Goal: Obtain resource: Download file/media

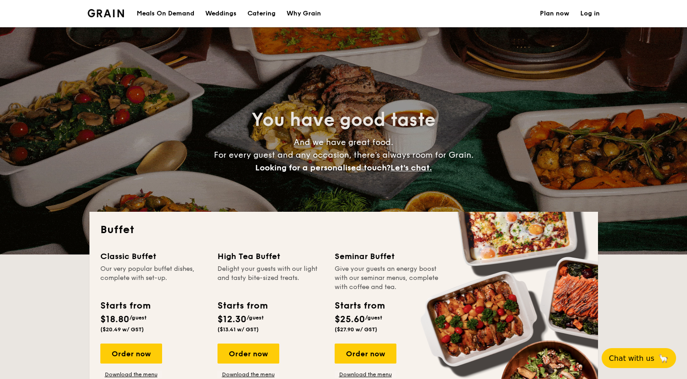
select select
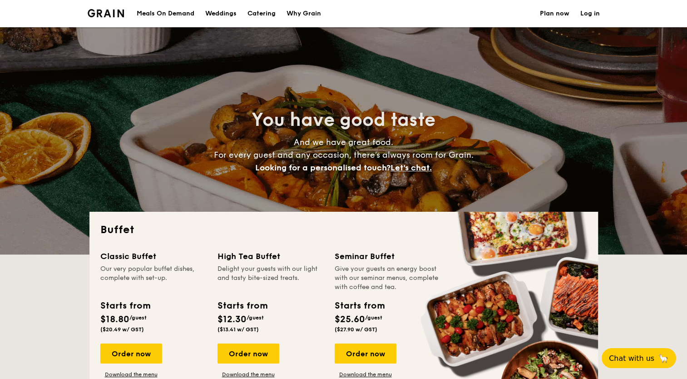
click at [269, 14] on h1 "Catering" at bounding box center [262, 13] width 28 height 27
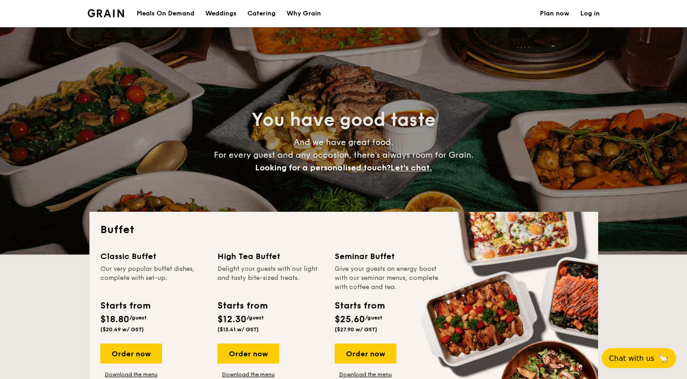
click at [265, 12] on h1 "Catering" at bounding box center [262, 13] width 28 height 27
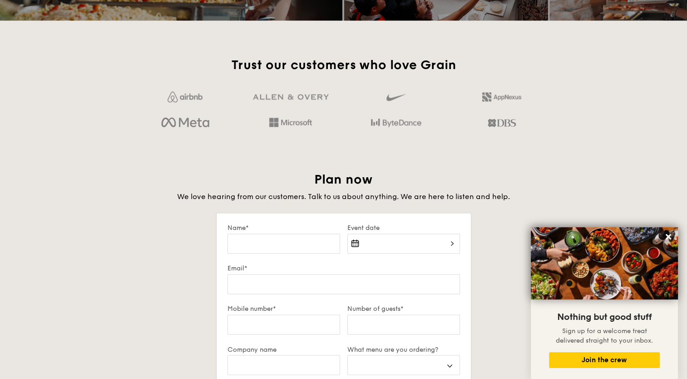
scroll to position [1408, 0]
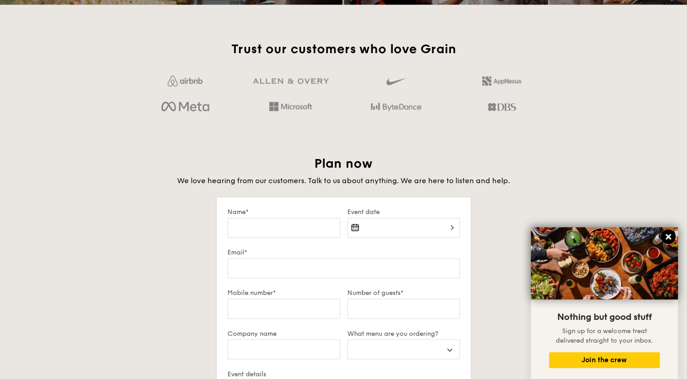
click at [670, 237] on icon at bounding box center [669, 237] width 8 height 8
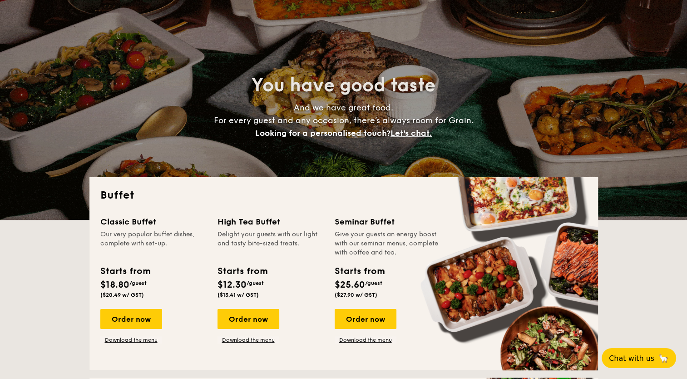
scroll to position [0, 0]
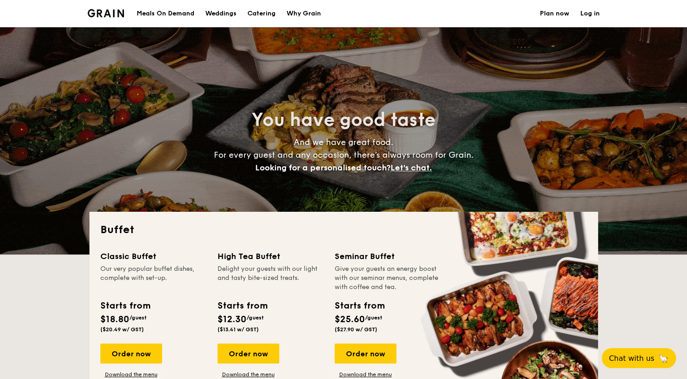
click at [254, 11] on h1 "Catering" at bounding box center [262, 13] width 28 height 27
select select
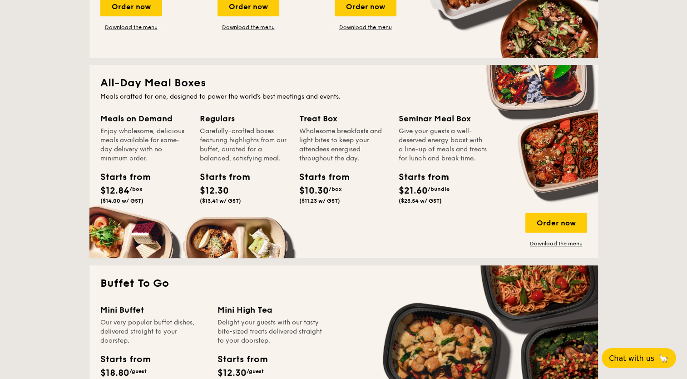
scroll to position [363, 0]
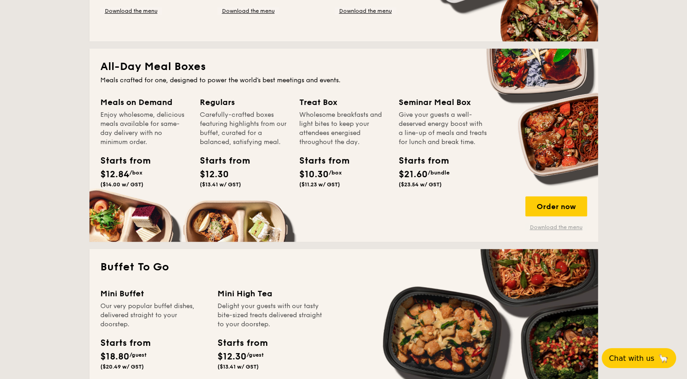
click at [551, 226] on link "Download the menu" at bounding box center [557, 226] width 62 height 7
